Goal: Complete application form: Complete application form

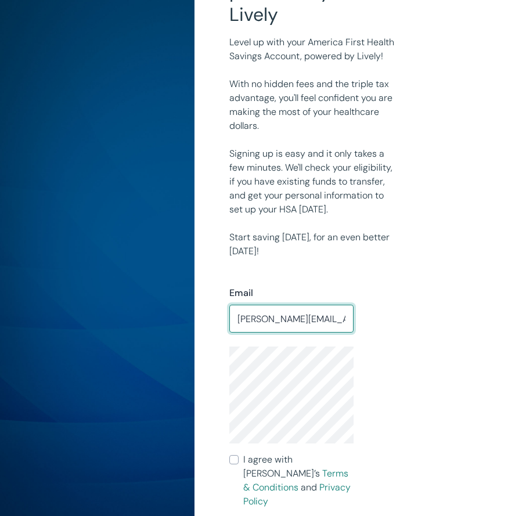
click at [338, 314] on input "[PERSON_NAME][EMAIL_ADDRESS][PERSON_NAME][DOMAIN_NAME]" at bounding box center [291, 318] width 124 height 23
click at [344, 314] on input "brendan.k.seiler@rcwilley.com" at bounding box center [291, 318] width 124 height 23
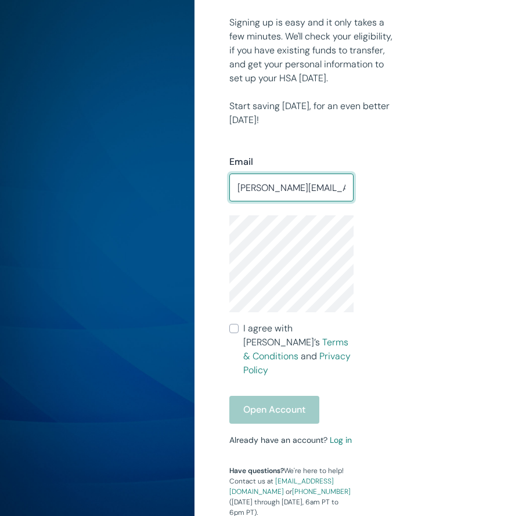
scroll to position [386, 0]
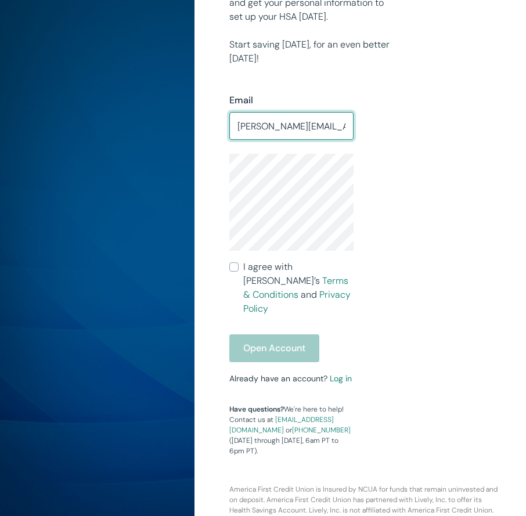
type input "brendan.k.seiler@gmail.com"
click at [235, 268] on input "I agree with Lively’s Terms & Conditions and Privacy Policy" at bounding box center [233, 267] width 9 height 9
checkbox input "true"
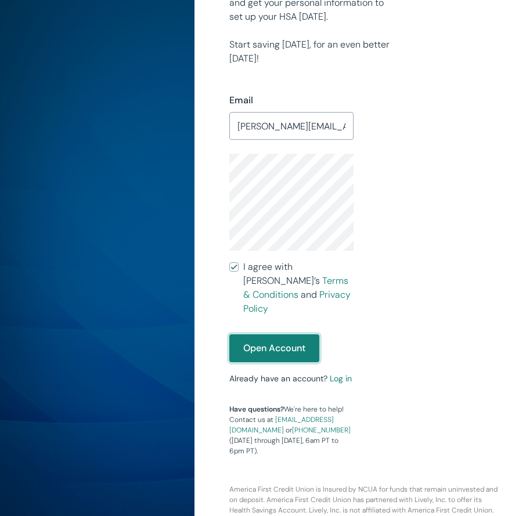
click at [258, 335] on button "Open Account" at bounding box center [274, 349] width 90 height 28
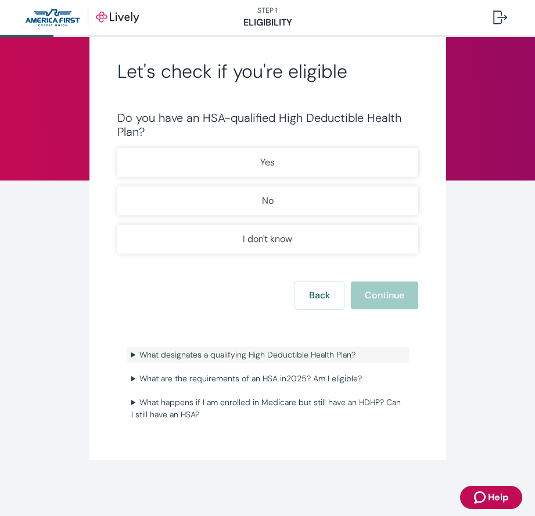
scroll to position [31, 0]
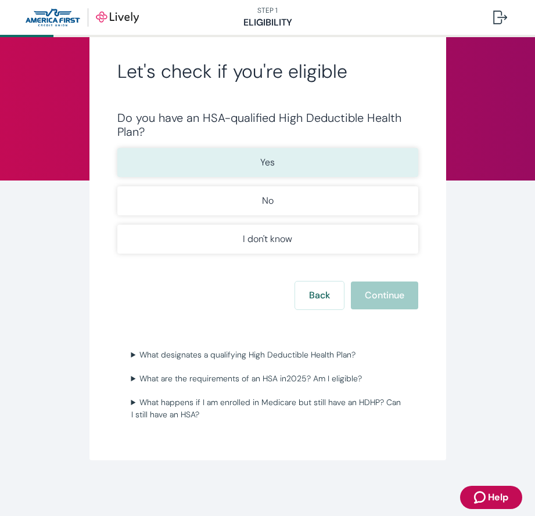
click at [307, 164] on button "Yes" at bounding box center [267, 162] width 301 height 29
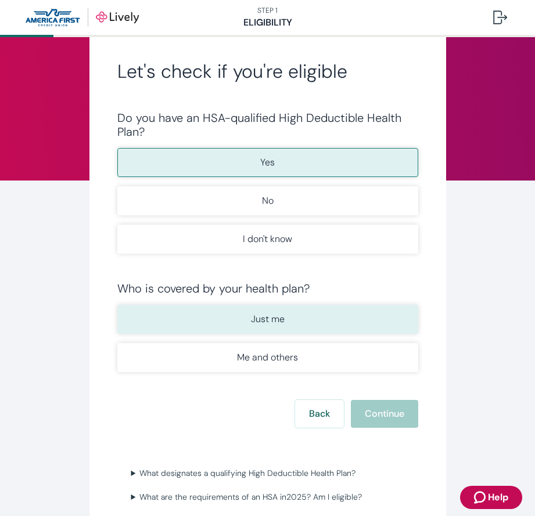
click at [238, 319] on button "Just me" at bounding box center [267, 319] width 301 height 29
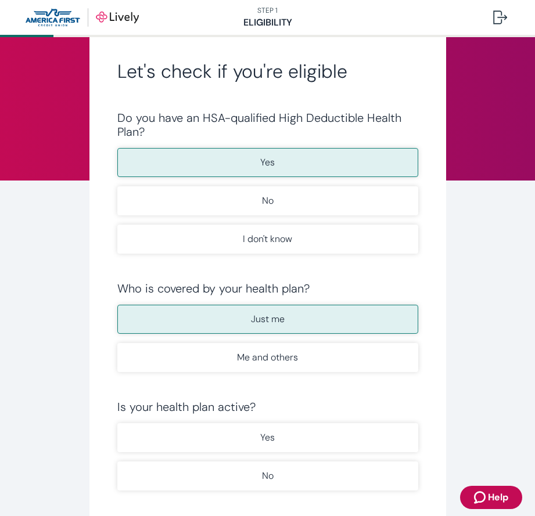
scroll to position [154, 0]
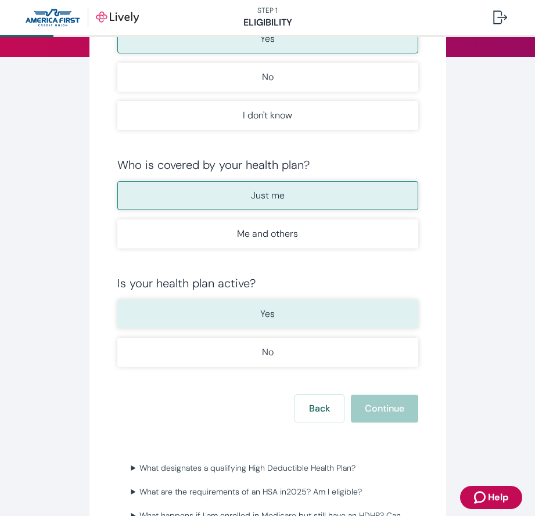
click at [273, 308] on button "Yes" at bounding box center [267, 314] width 301 height 29
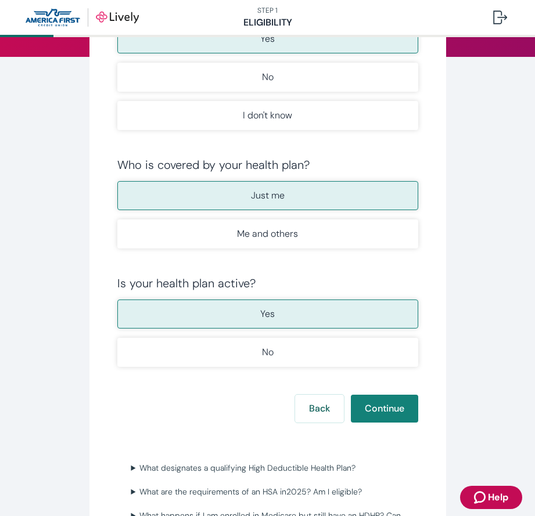
scroll to position [217, 0]
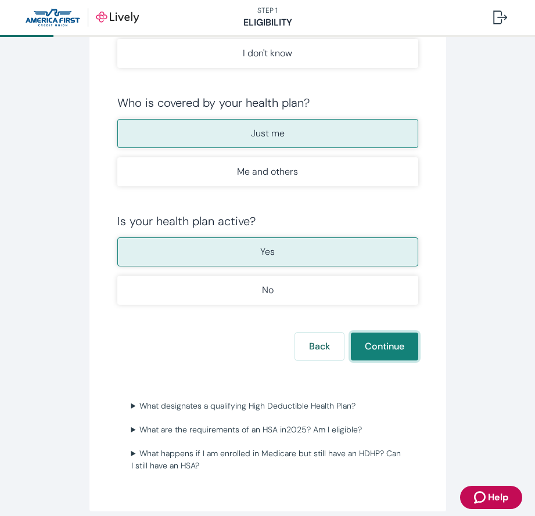
click at [399, 343] on button "Continue" at bounding box center [384, 347] width 67 height 28
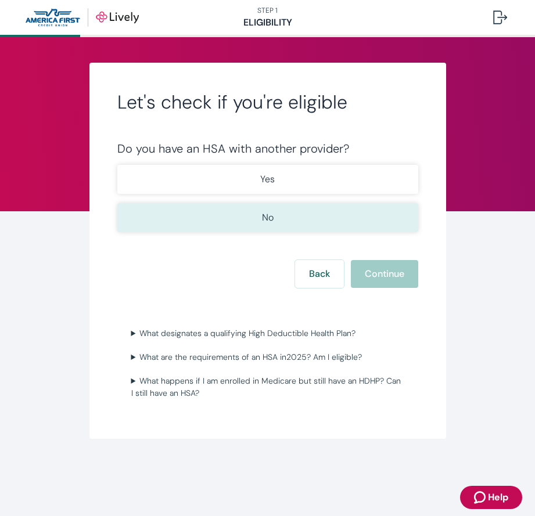
click at [287, 225] on button "No" at bounding box center [267, 217] width 301 height 29
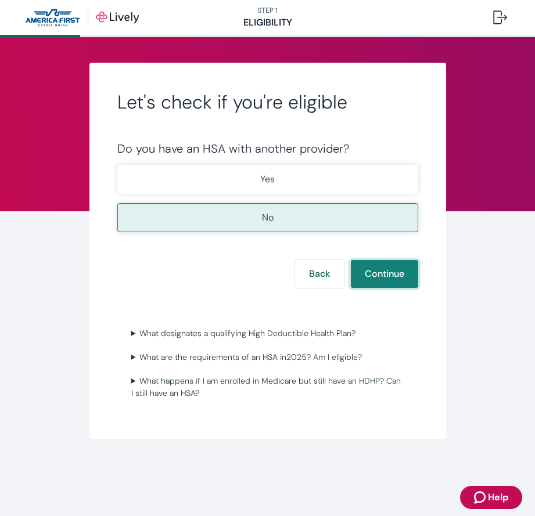
click at [379, 274] on button "Continue" at bounding box center [384, 274] width 67 height 28
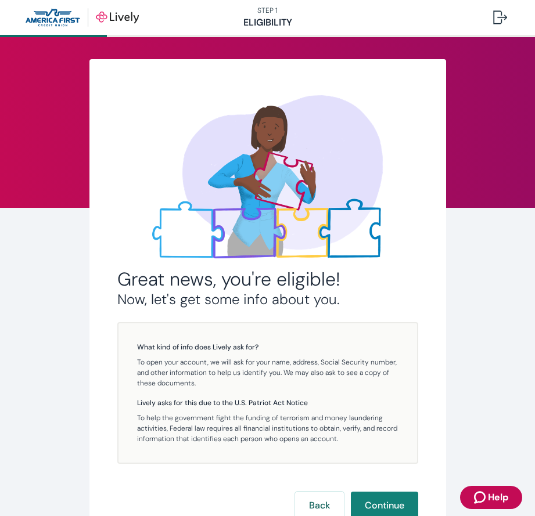
scroll to position [92, 0]
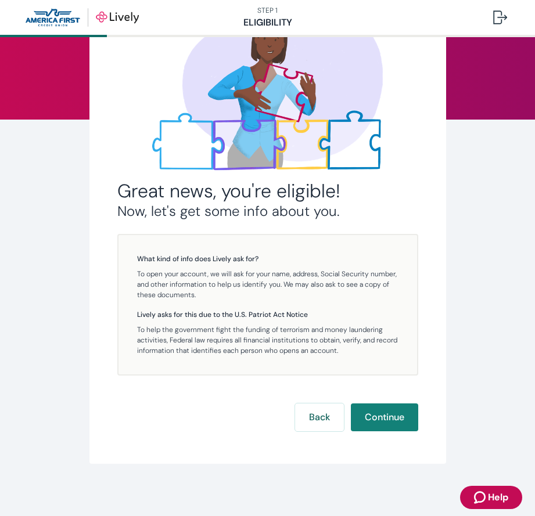
click at [383, 437] on div "Great news, you're eligible! Now, let's get some info about you. What kind of i…" at bounding box center [267, 217] width 357 height 493
click at [383, 391] on div "Great news, you're eligible! Now, let's get some info about you. What kind of i…" at bounding box center [267, 215] width 301 height 433
click at [383, 411] on button "Continue" at bounding box center [384, 418] width 67 height 28
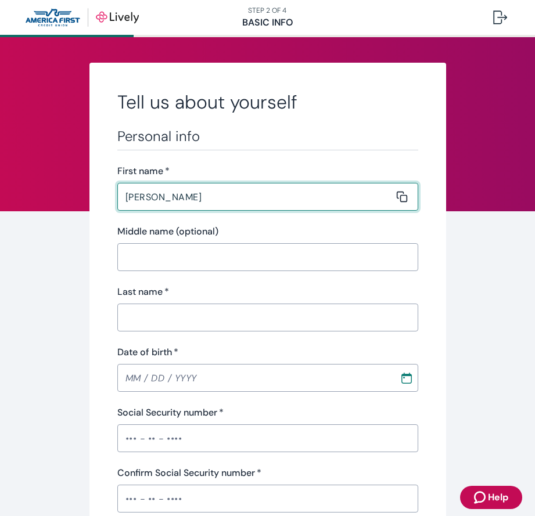
type input "[PERSON_NAME]"
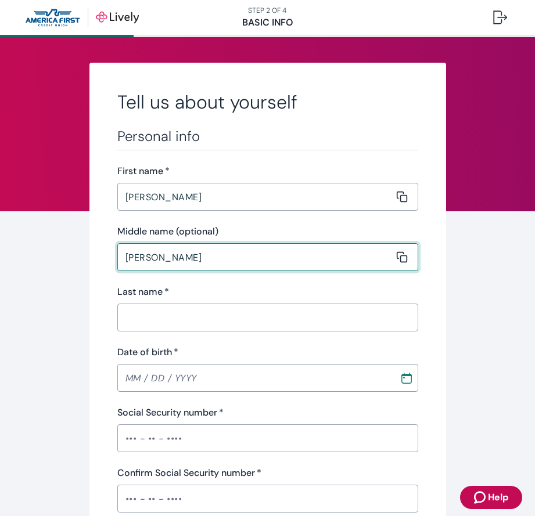
type input "[PERSON_NAME]"
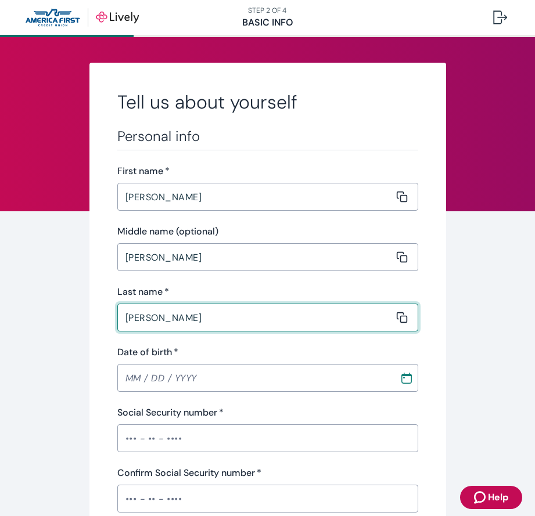
type input "[PERSON_NAME]"
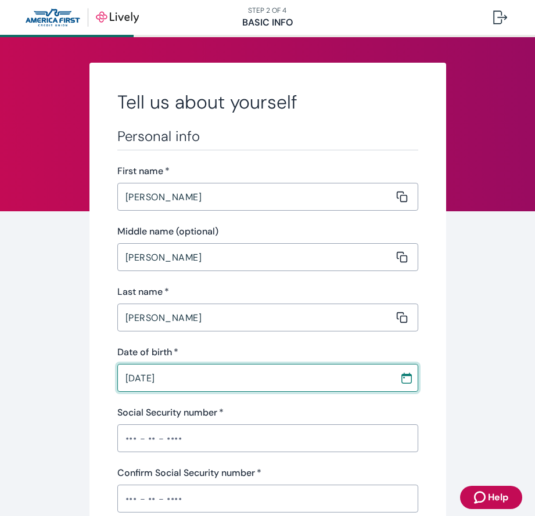
type input "[DATE]"
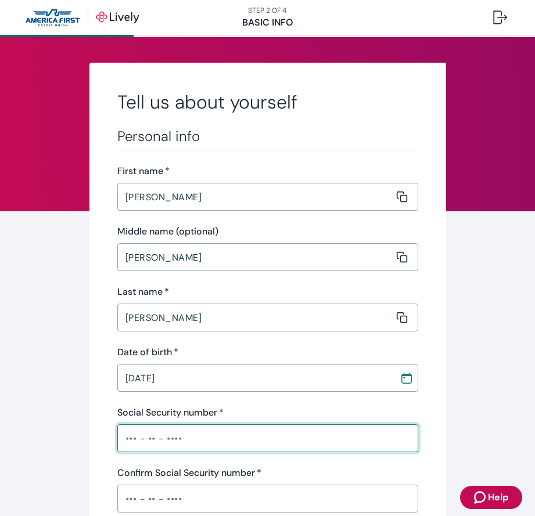
click at [124, 439] on input "Social Security number   *" at bounding box center [267, 438] width 301 height 23
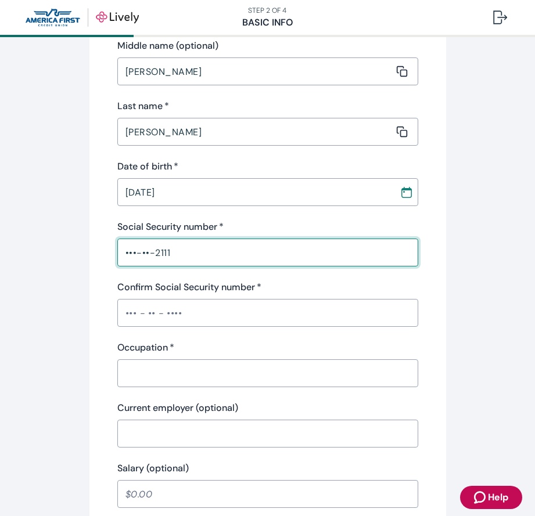
type input "•••-••-2111"
click at [123, 312] on input "Confirm Social Security number   *" at bounding box center [267, 312] width 301 height 23
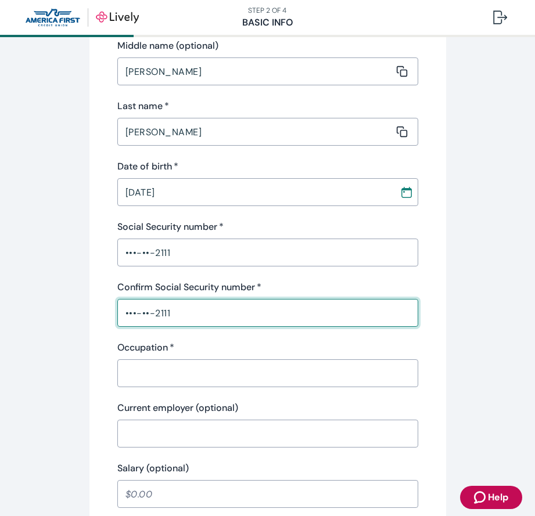
type input "•••-••-2111"
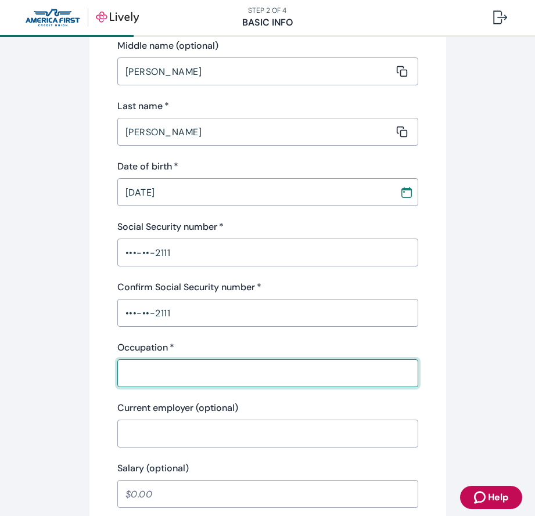
click at [197, 379] on input "Occupation   *" at bounding box center [263, 373] width 293 height 23
type input "Office Supervisor"
click at [189, 437] on input "Current employer (optional)" at bounding box center [263, 433] width 293 height 23
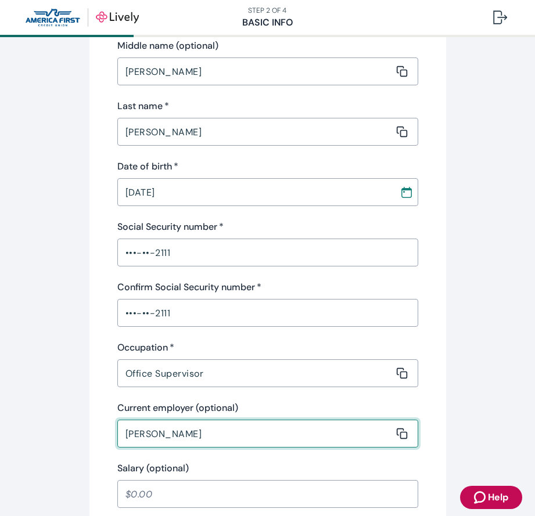
scroll to position [372, 0]
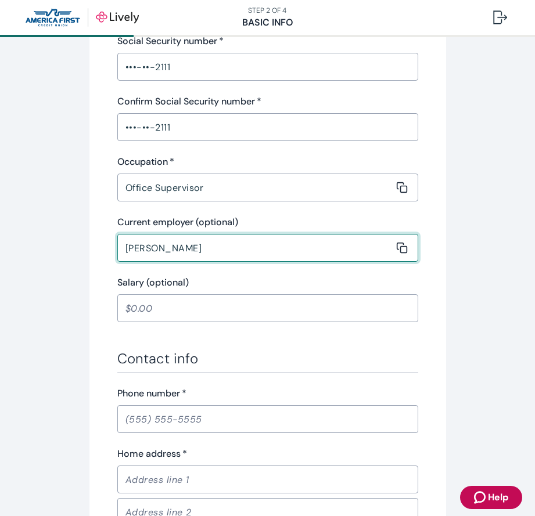
type input "[PERSON_NAME]"
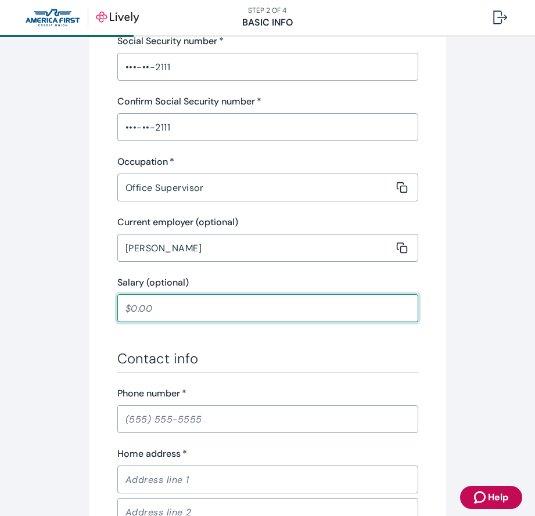
click at [163, 310] on input "Salary (optional)" at bounding box center [267, 308] width 301 height 23
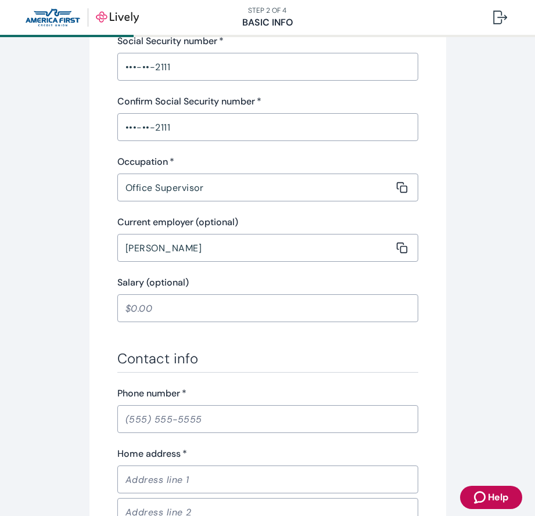
click at [189, 320] on div "​" at bounding box center [267, 308] width 301 height 28
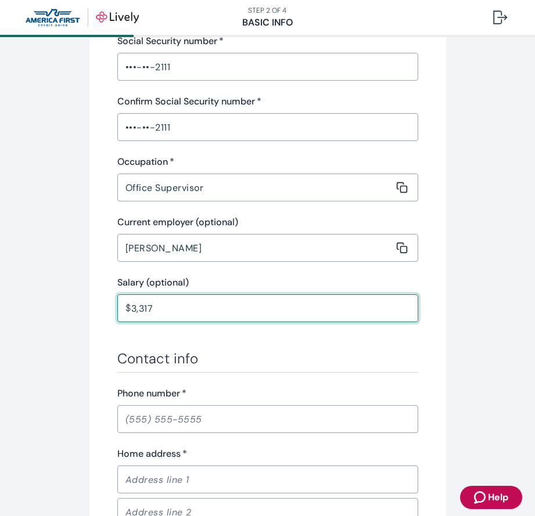
type input "3,317.00"
click at [236, 429] on input "Phone number   *" at bounding box center [267, 419] width 301 height 23
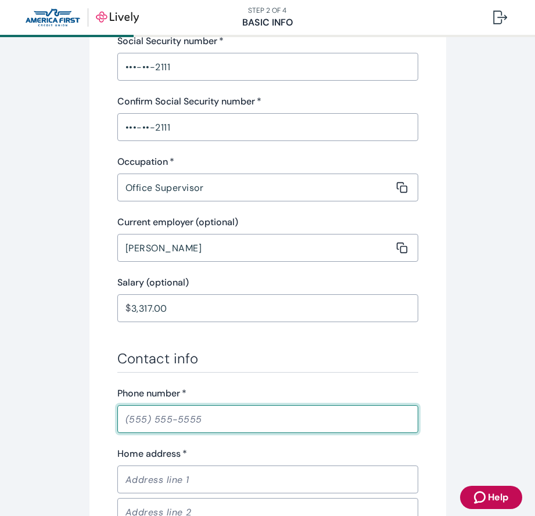
scroll to position [558, 0]
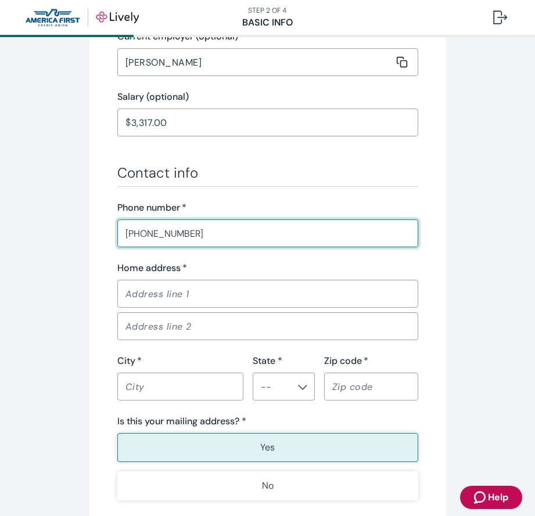
type input "[PHONE_NUMBER]"
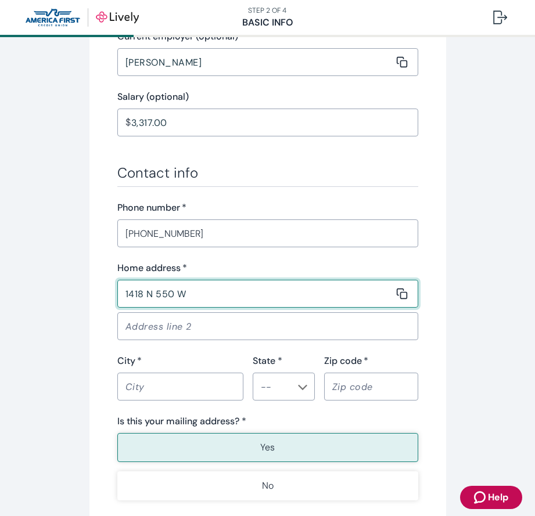
type input "1418 N 550 W"
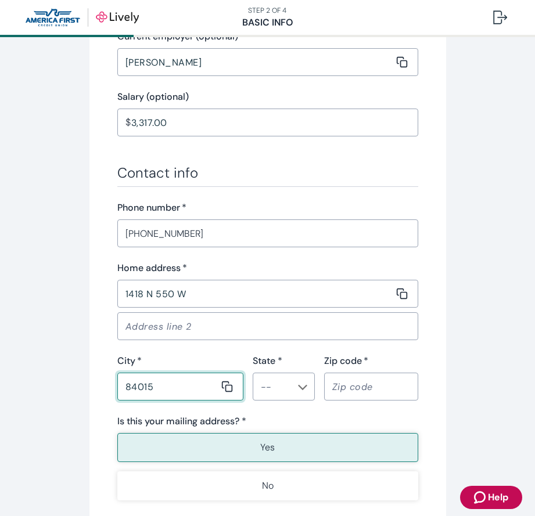
type input "84015"
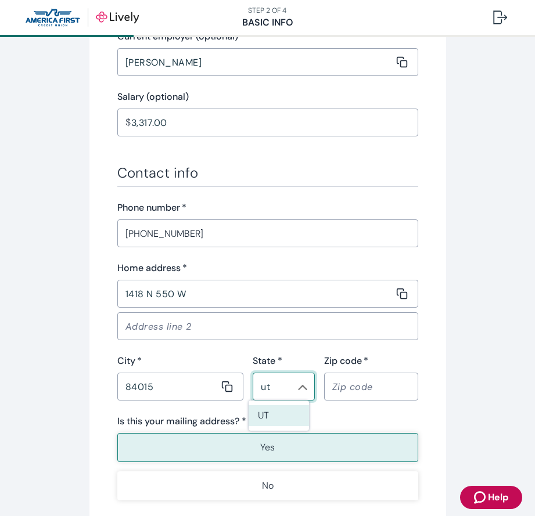
click at [274, 409] on li "UT" at bounding box center [279, 415] width 60 height 21
type input "UT"
click at [174, 382] on input "84015" at bounding box center [168, 386] width 102 height 23
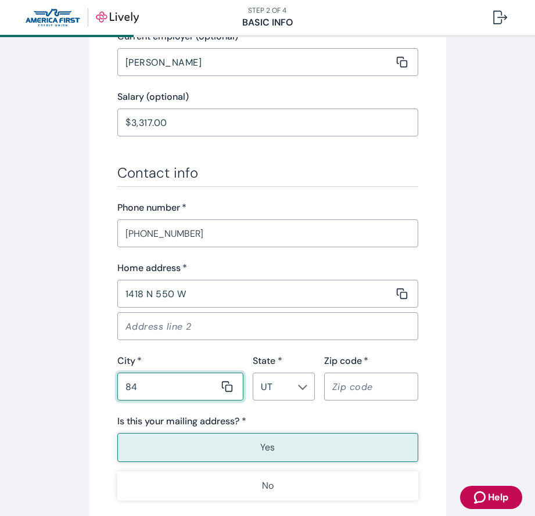
type input "8"
type input "c"
type input "[PERSON_NAME]"
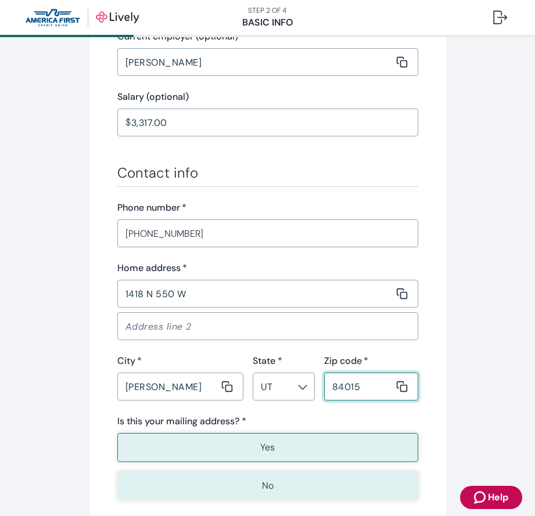
scroll to position [681, 0]
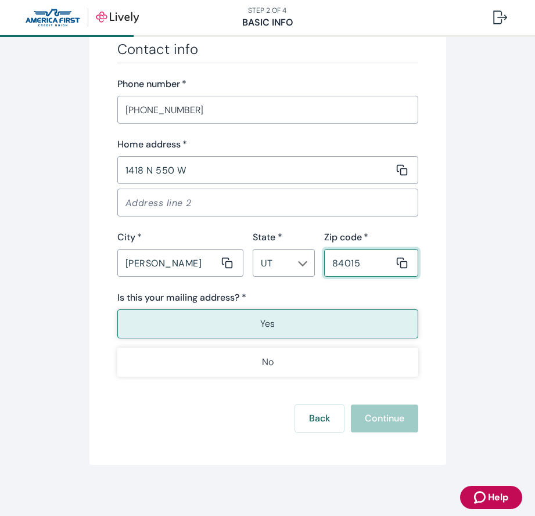
type input "84015"
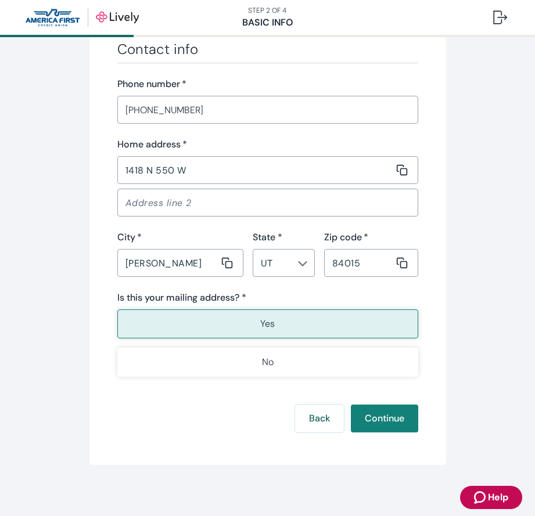
click at [192, 314] on button "Yes" at bounding box center [267, 324] width 301 height 29
click at [377, 419] on button "Continue" at bounding box center [384, 419] width 67 height 28
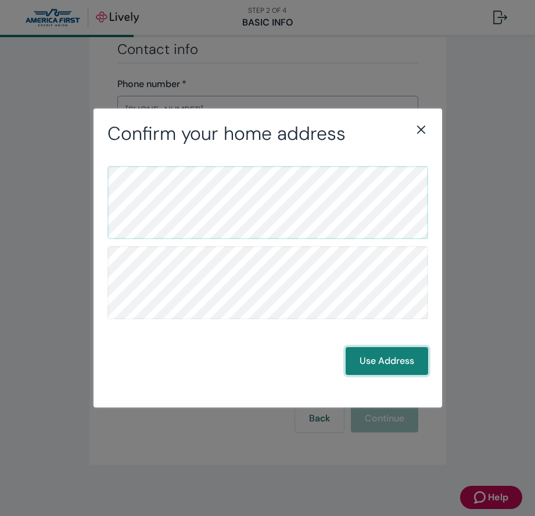
click at [395, 362] on button "Use Address" at bounding box center [387, 361] width 82 height 28
click at [386, 372] on button "Use Address" at bounding box center [387, 361] width 82 height 28
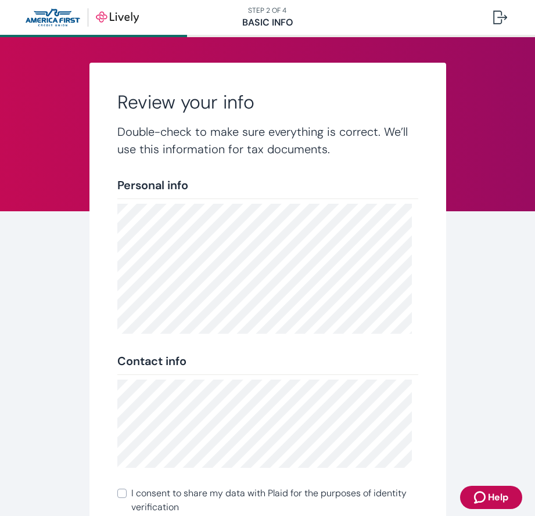
scroll to position [142, 0]
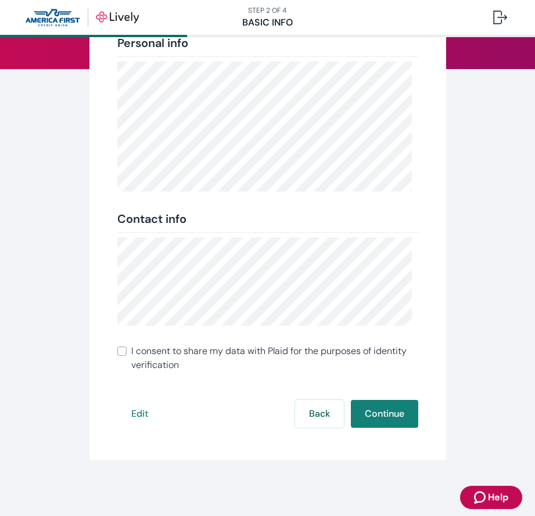
click at [137, 361] on span "I consent to share my data with Plaid for the purposes of identity verification" at bounding box center [274, 358] width 287 height 28
click at [127, 356] on input "I consent to share my data with Plaid for the purposes of identity verification" at bounding box center [121, 351] width 9 height 9
checkbox input "true"
click at [385, 422] on button "Continue" at bounding box center [384, 414] width 67 height 28
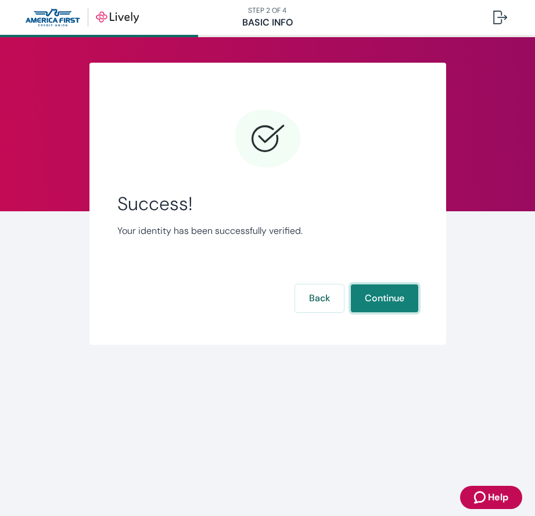
click at [394, 307] on button "Continue" at bounding box center [384, 299] width 67 height 28
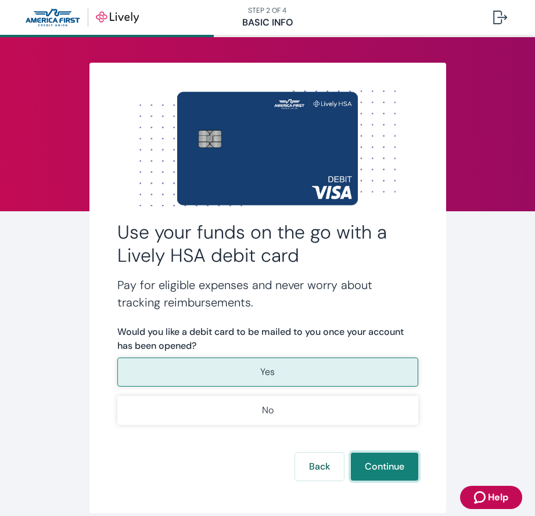
click at [382, 459] on button "Continue" at bounding box center [384, 467] width 67 height 28
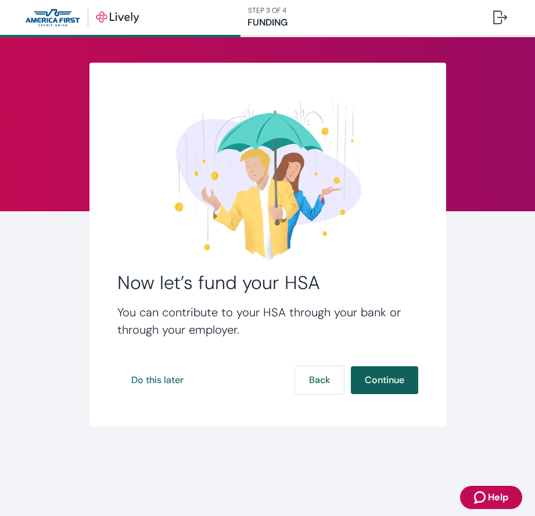
click at [383, 378] on button "Continue" at bounding box center [384, 380] width 67 height 28
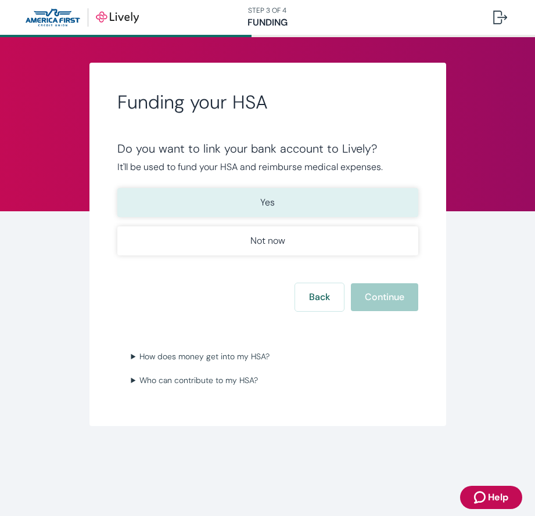
click at [287, 197] on button "Yes" at bounding box center [267, 202] width 301 height 29
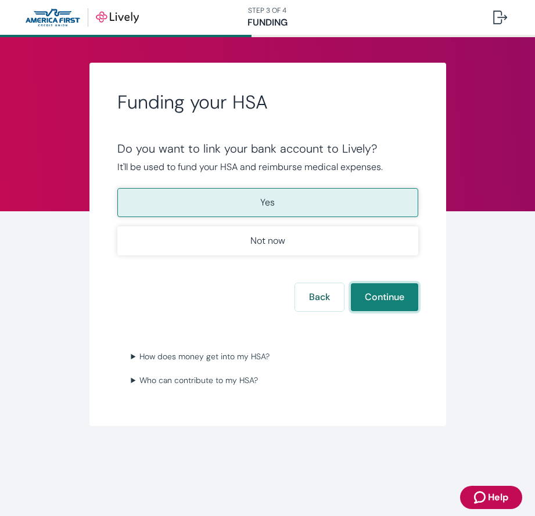
click at [382, 302] on button "Continue" at bounding box center [384, 297] width 67 height 28
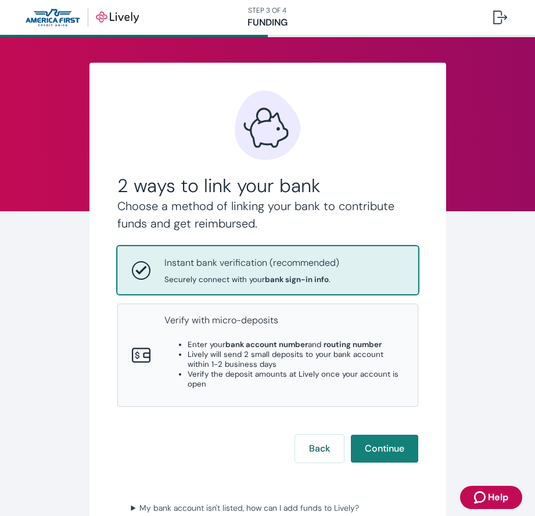
scroll to position [62, 0]
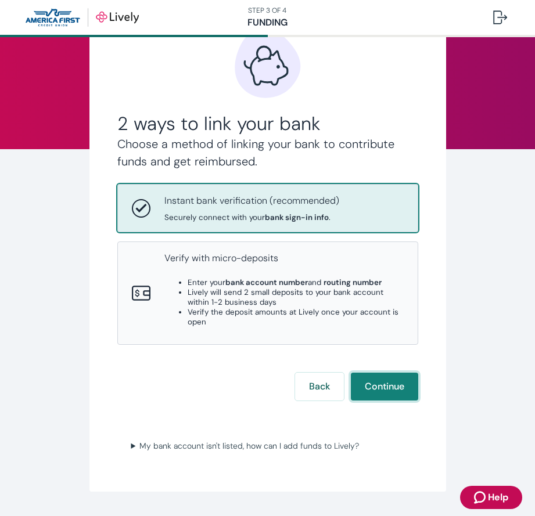
click at [372, 389] on button "Continue" at bounding box center [384, 387] width 67 height 28
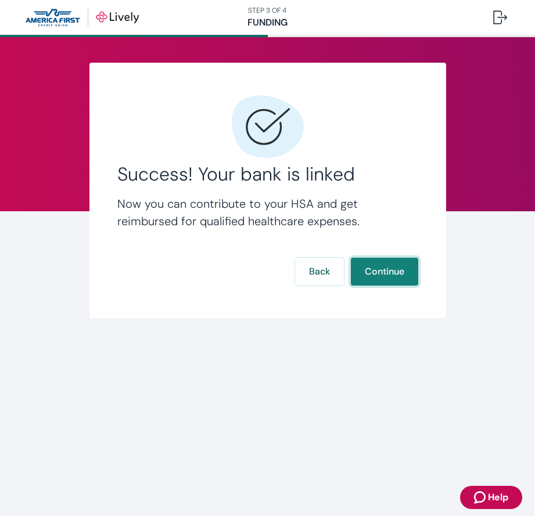
scroll to position [0, 0]
click at [393, 269] on button "Continue" at bounding box center [384, 272] width 67 height 28
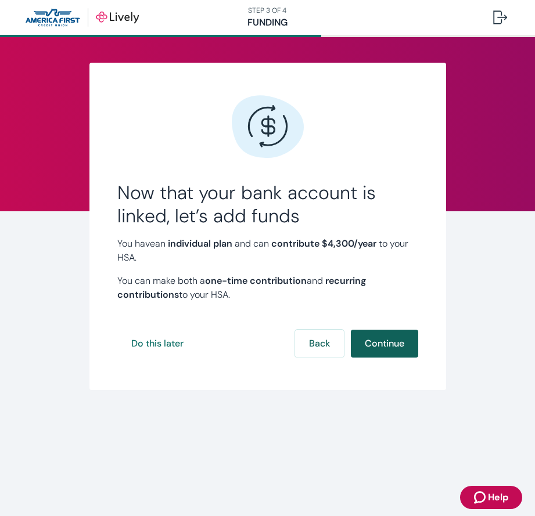
click at [388, 337] on button "Continue" at bounding box center [384, 344] width 67 height 28
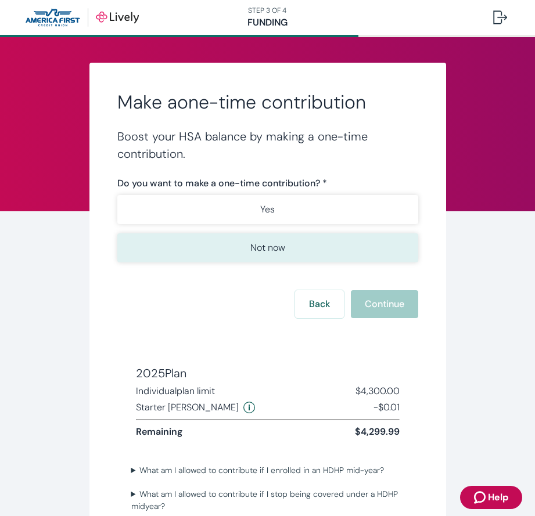
click at [256, 236] on button "Not now" at bounding box center [267, 247] width 301 height 29
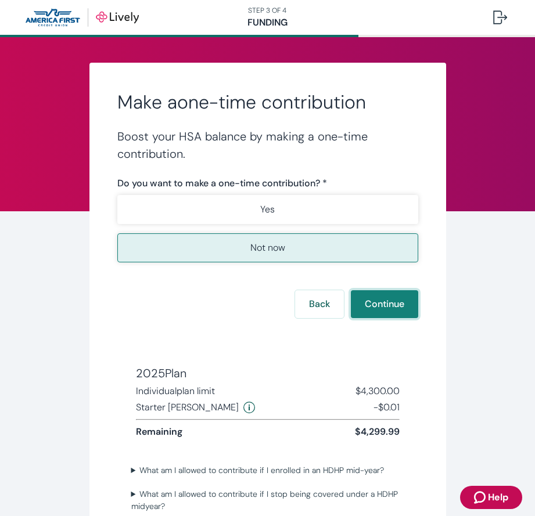
click at [391, 308] on button "Continue" at bounding box center [384, 304] width 67 height 28
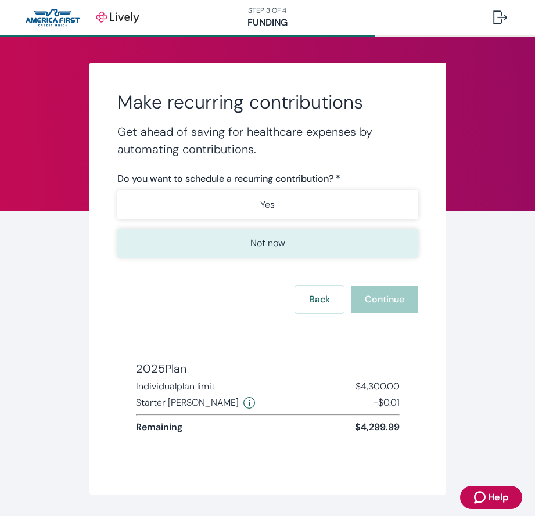
click at [283, 249] on button "Not now" at bounding box center [267, 243] width 301 height 29
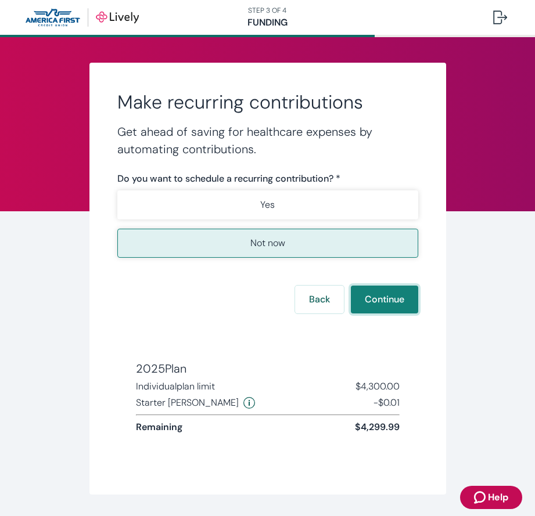
click at [384, 296] on button "Continue" at bounding box center [384, 300] width 67 height 28
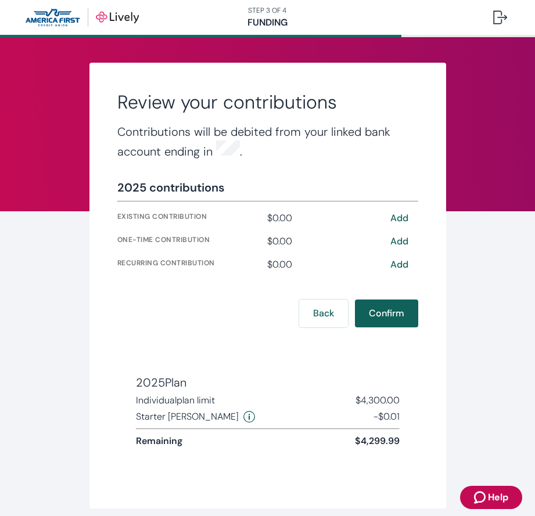
click at [368, 310] on button "Confirm" at bounding box center [386, 314] width 63 height 28
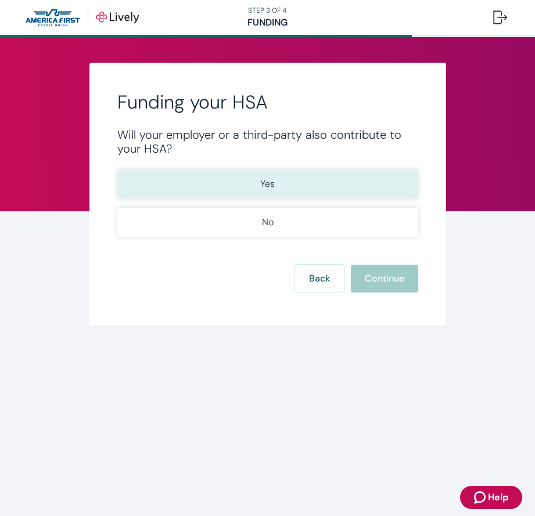
click at [220, 175] on button "Yes" at bounding box center [267, 184] width 301 height 29
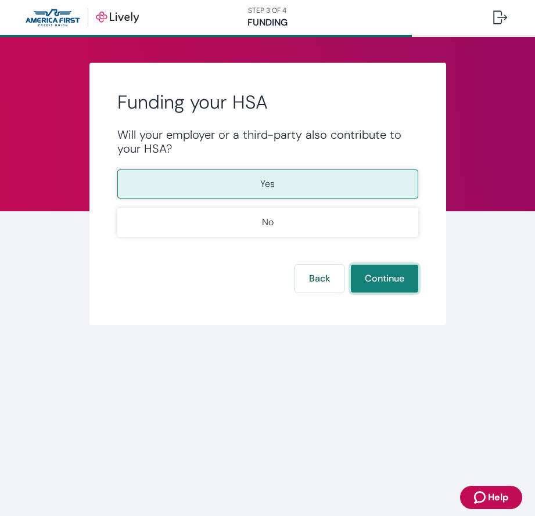
click at [375, 277] on button "Continue" at bounding box center [384, 279] width 67 height 28
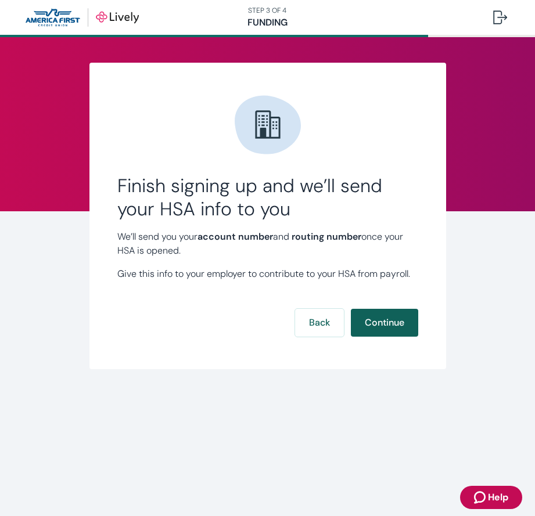
click at [387, 321] on button "Continue" at bounding box center [384, 323] width 67 height 28
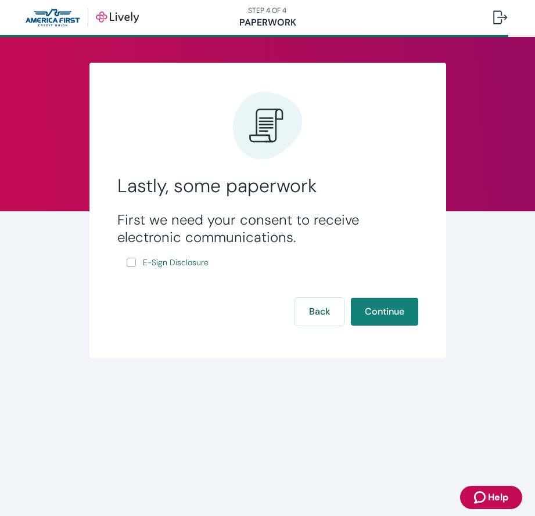
click at [134, 263] on input "E-Sign Disclosure" at bounding box center [131, 262] width 9 height 9
checkbox input "true"
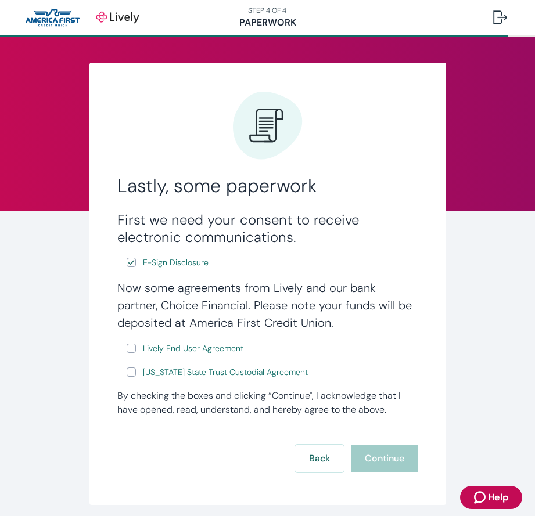
scroll to position [45, 0]
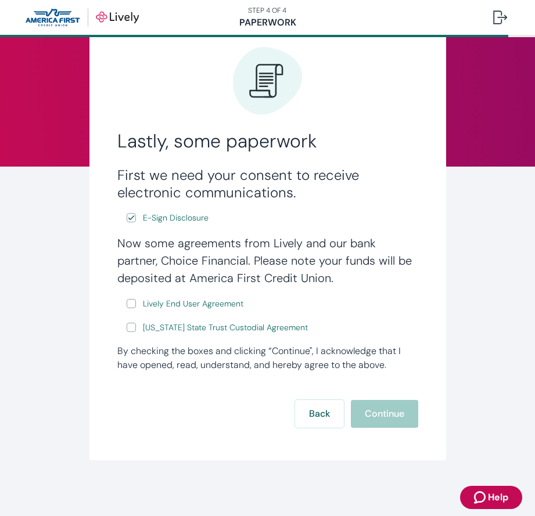
click at [130, 307] on input "Lively End User Agreement" at bounding box center [131, 303] width 9 height 9
checkbox input "true"
click at [132, 329] on input "[US_STATE] State Trust Custodial Agreement" at bounding box center [131, 327] width 9 height 9
checkbox input "true"
click at [380, 405] on button "Continue" at bounding box center [384, 414] width 67 height 28
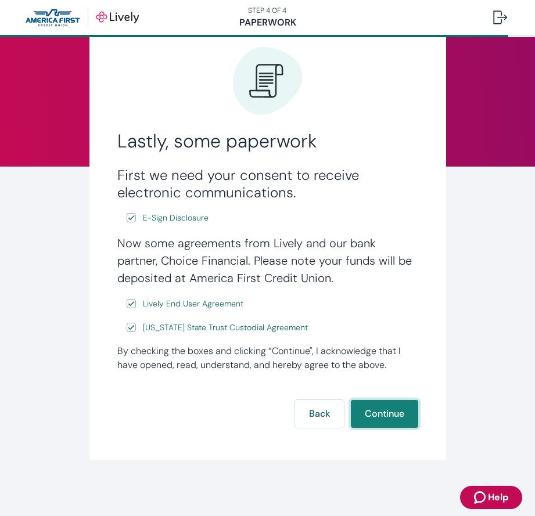
click at [384, 409] on button "Continue" at bounding box center [384, 414] width 67 height 28
